Goal: Task Accomplishment & Management: Use online tool/utility

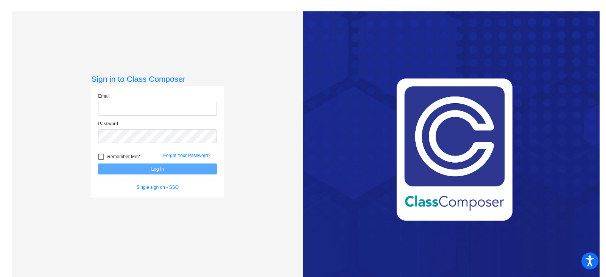
type input "[EMAIL_ADDRESS][DOMAIN_NAME]"
click at [170, 170] on button "Log In" at bounding box center [157, 169] width 119 height 11
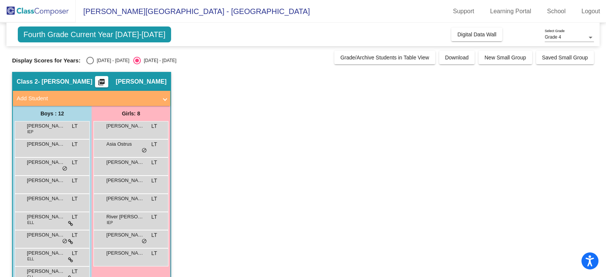
click at [124, 34] on span "Fourth Grade Current Year [DATE]-[DATE]" at bounding box center [94, 35] width 153 height 16
click at [480, 36] on span "Digital Data Wall" at bounding box center [476, 34] width 39 height 6
click at [490, 32] on span "Digital Data Wall" at bounding box center [476, 34] width 39 height 6
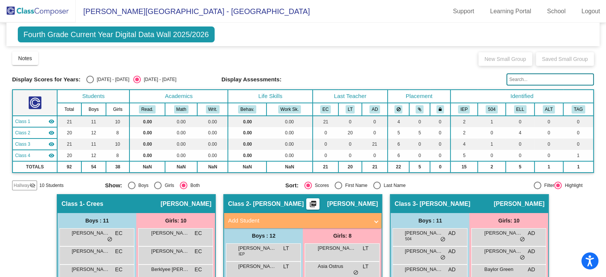
click at [103, 81] on div "[DATE] - [DATE]" at bounding box center [112, 79] width 36 height 7
click at [90, 83] on input "[DATE] - [DATE]" at bounding box center [90, 83] width 0 height 0
radio input "true"
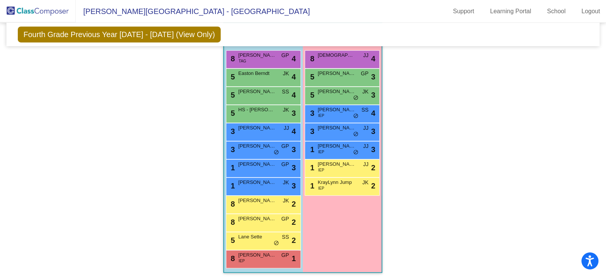
scroll to position [458, 0]
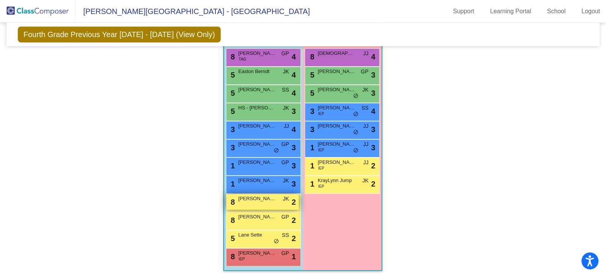
click at [296, 196] on div "8 [PERSON_NAME] [PERSON_NAME] lock do_not_disturb_alt 2" at bounding box center [262, 202] width 72 height 16
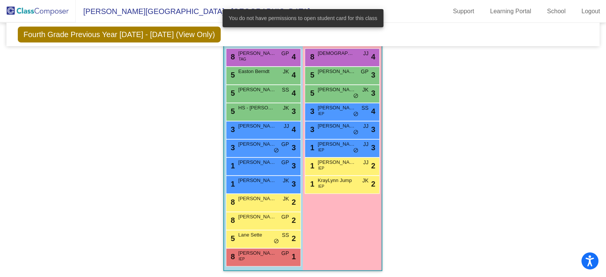
click at [0, 0] on div "Girls: 8 8 [PERSON_NAME] JJ lock do_not_disturb_alt 4 5 [PERSON_NAME] GP lock d…" at bounding box center [0, 0] width 0 height 0
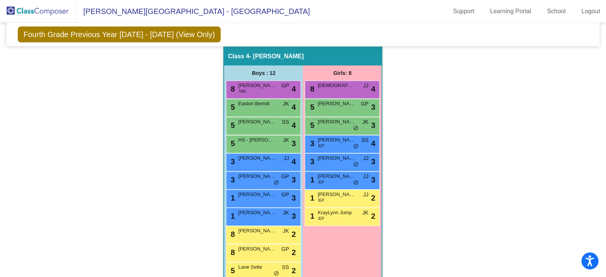
scroll to position [433, 0]
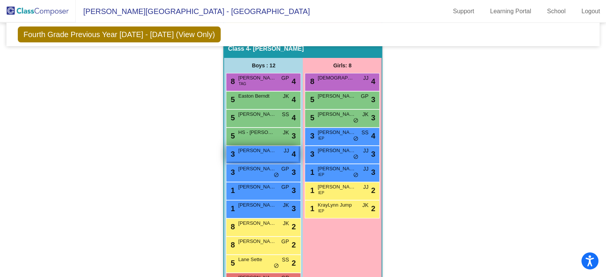
click at [232, 146] on div "[DATE][PERSON_NAME] lock do_not_disturb_alt 4" at bounding box center [262, 154] width 72 height 16
click at [151, 15] on span "[PERSON_NAME][GEOGRAPHIC_DATA] - [GEOGRAPHIC_DATA]" at bounding box center [193, 11] width 234 height 12
click at [0, 207] on mat-sidenav-content "Grade 4 Select Grade Fourth Grade Previous Year [DATE] - [DATE] (View Only) Add…" at bounding box center [303, 150] width 606 height 254
